Goal: Information Seeking & Learning: Learn about a topic

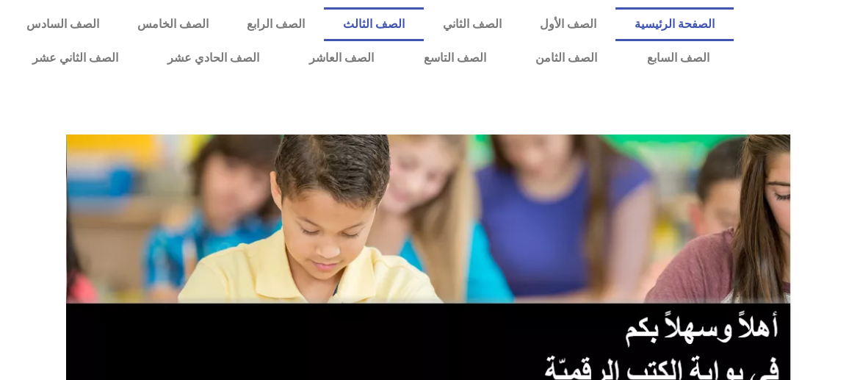
click at [406, 23] on link "الصف الثالث" at bounding box center [374, 24] width 100 height 34
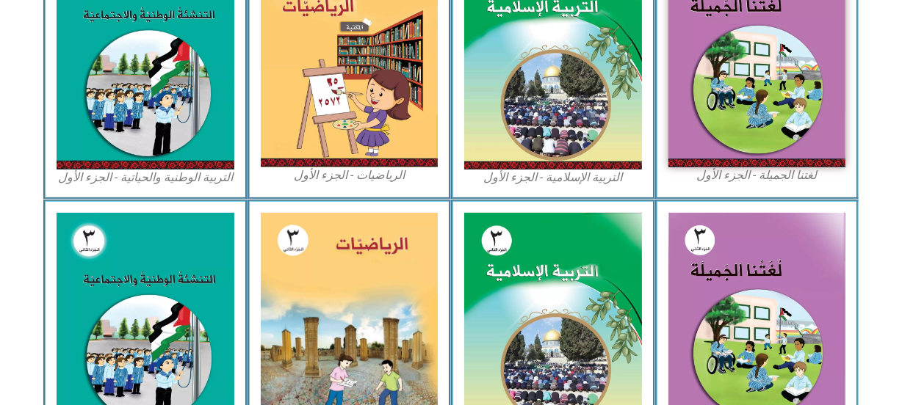
scroll to position [543, 0]
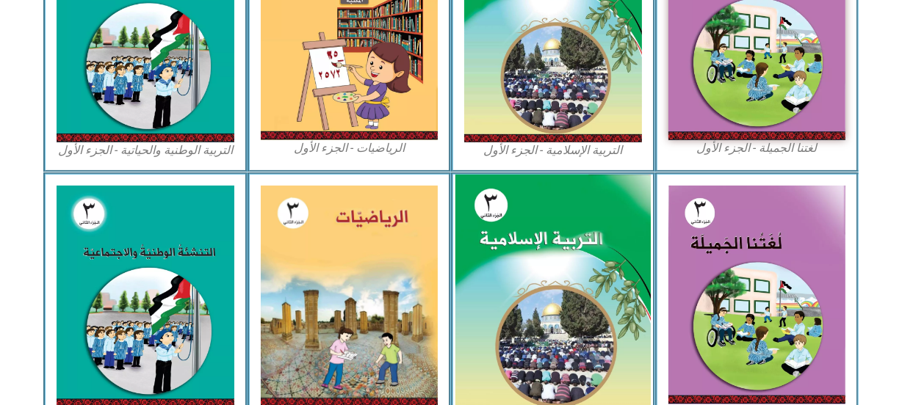
drag, startPoint x: 907, startPoint y: 399, endPoint x: 574, endPoint y: 221, distance: 377.1
click at [574, 221] on img at bounding box center [552, 297] width 195 height 244
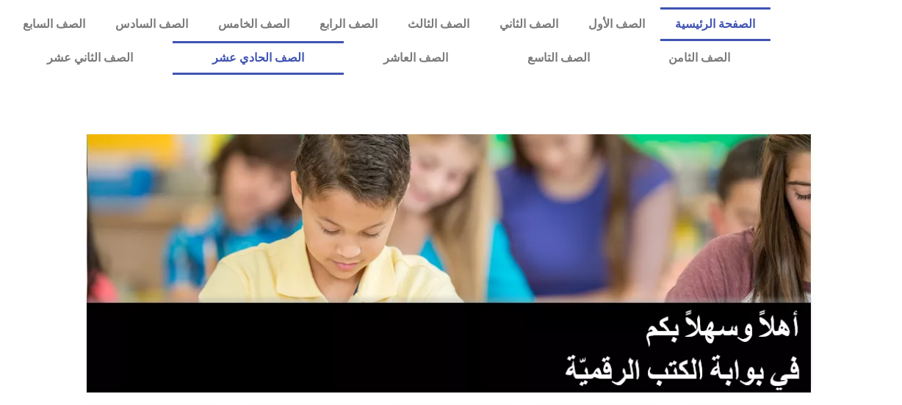
click at [341, 51] on link "الصف الحادي عشر" at bounding box center [258, 58] width 171 height 34
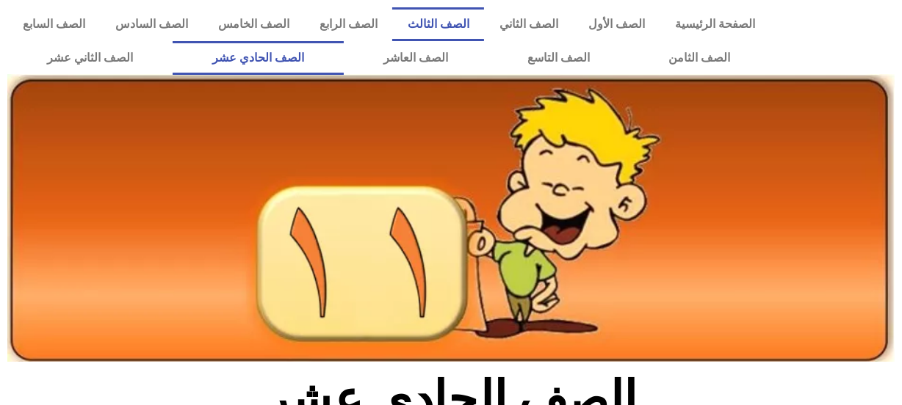
click at [459, 21] on link "الصف الثالث" at bounding box center [438, 24] width 92 height 34
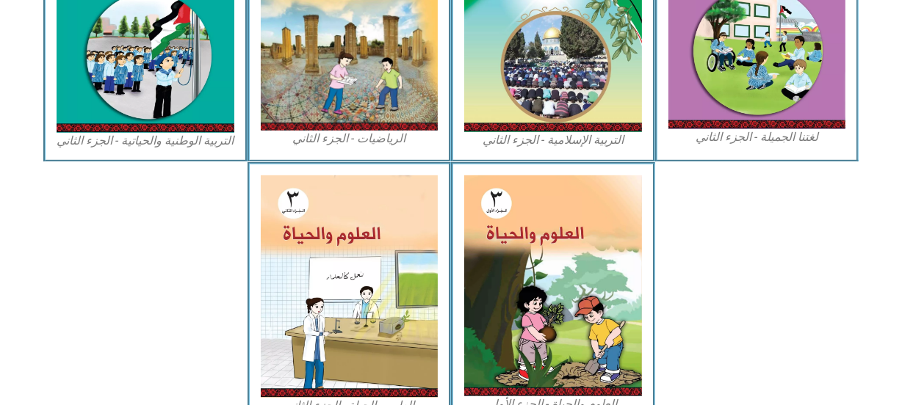
scroll to position [881, 0]
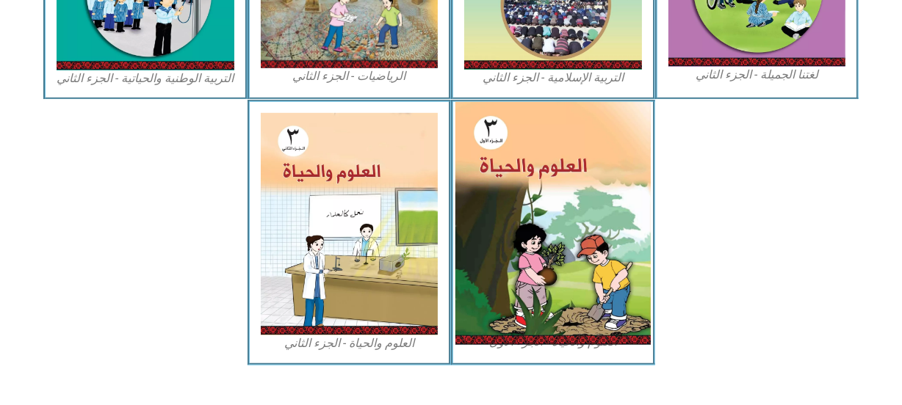
click at [590, 206] on img at bounding box center [552, 223] width 195 height 243
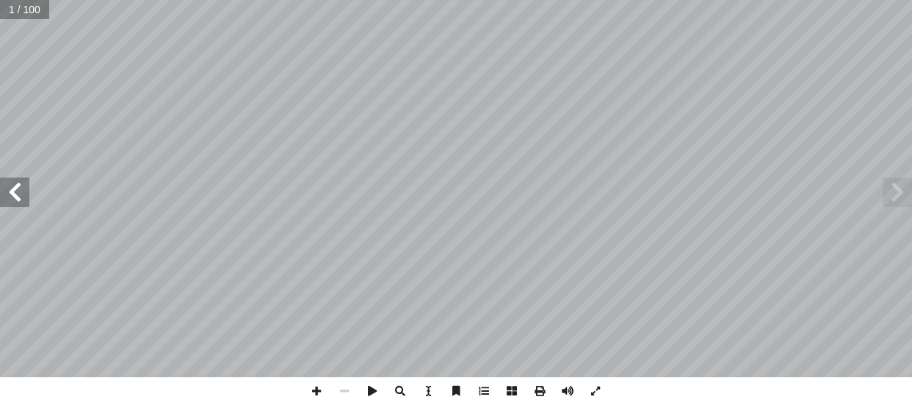
click at [21, 189] on span at bounding box center [14, 192] width 29 height 29
click at [313, 390] on span at bounding box center [316, 391] width 28 height 28
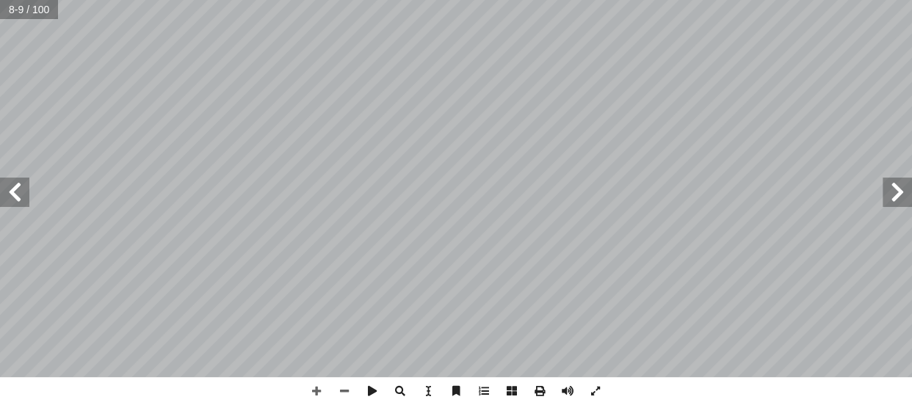
click at [23, 198] on span at bounding box center [14, 192] width 29 height 29
click at [15, 193] on span at bounding box center [14, 192] width 29 height 29
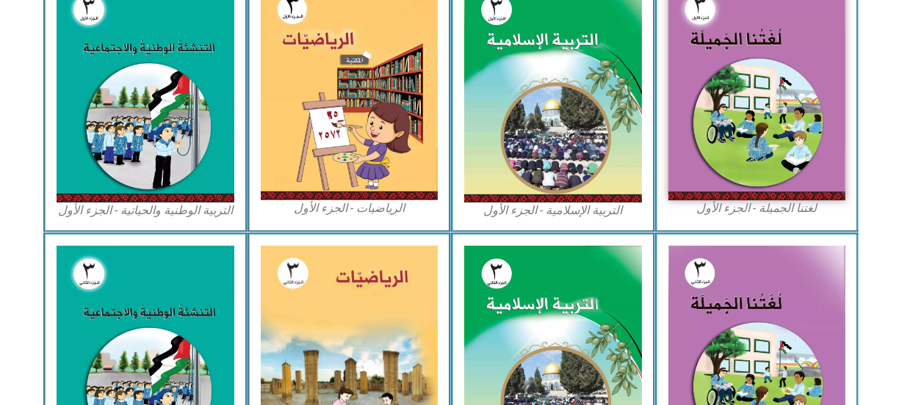
scroll to position [480, 0]
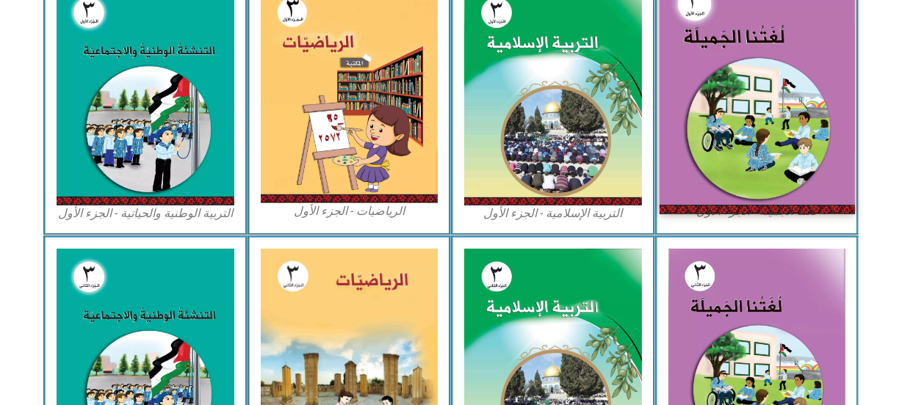
click at [776, 66] on img at bounding box center [756, 94] width 195 height 240
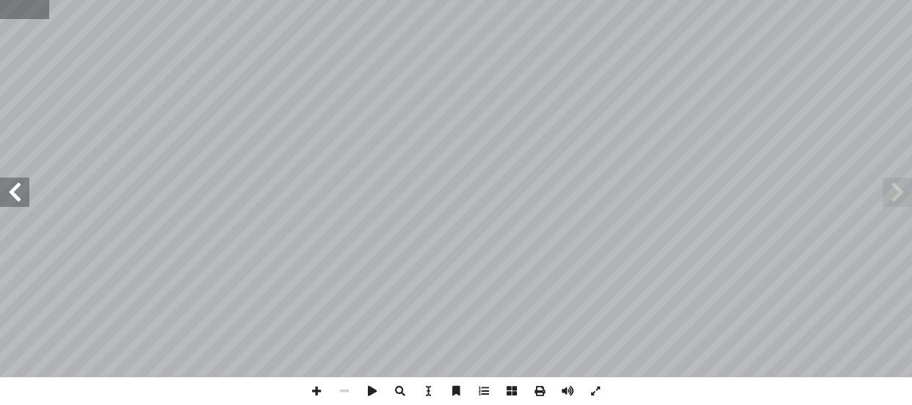
click at [21, 12] on input "text" at bounding box center [24, 9] width 49 height 19
type input "**"
click at [891, 194] on span at bounding box center [897, 192] width 29 height 29
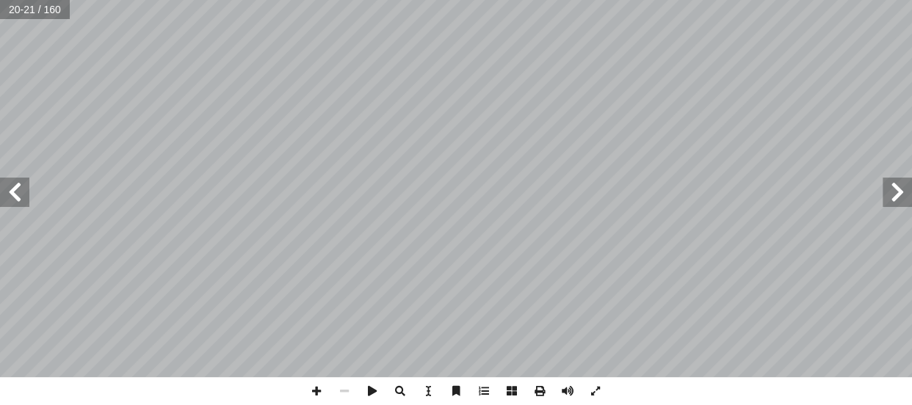
click at [891, 194] on span at bounding box center [897, 192] width 29 height 29
click at [314, 390] on span at bounding box center [316, 391] width 28 height 28
